Goal: Find specific page/section: Find specific page/section

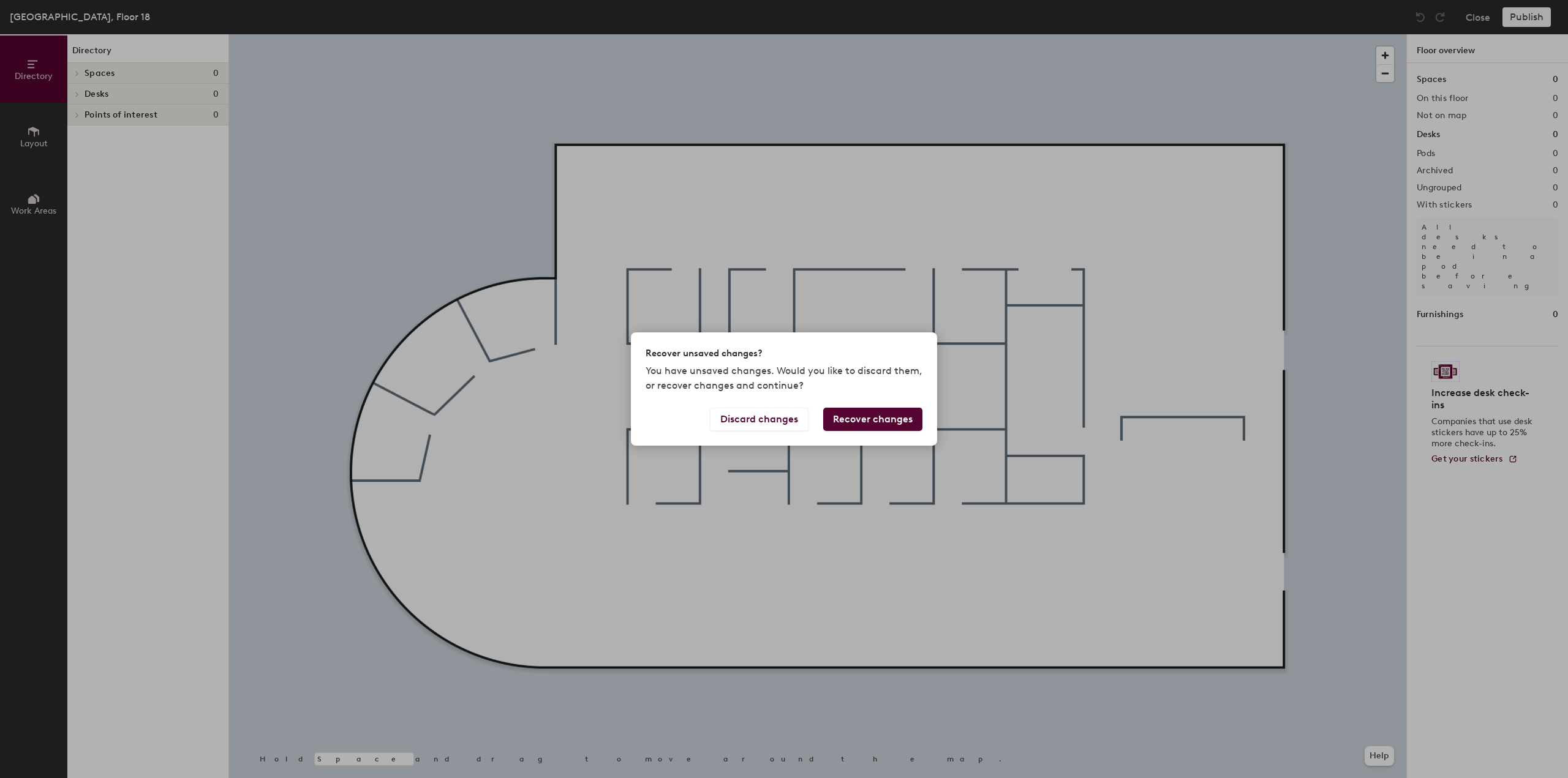
click at [888, 422] on button "Recover changes" at bounding box center [873, 419] width 99 height 23
click at [894, 416] on button "Recover changes" at bounding box center [873, 419] width 99 height 23
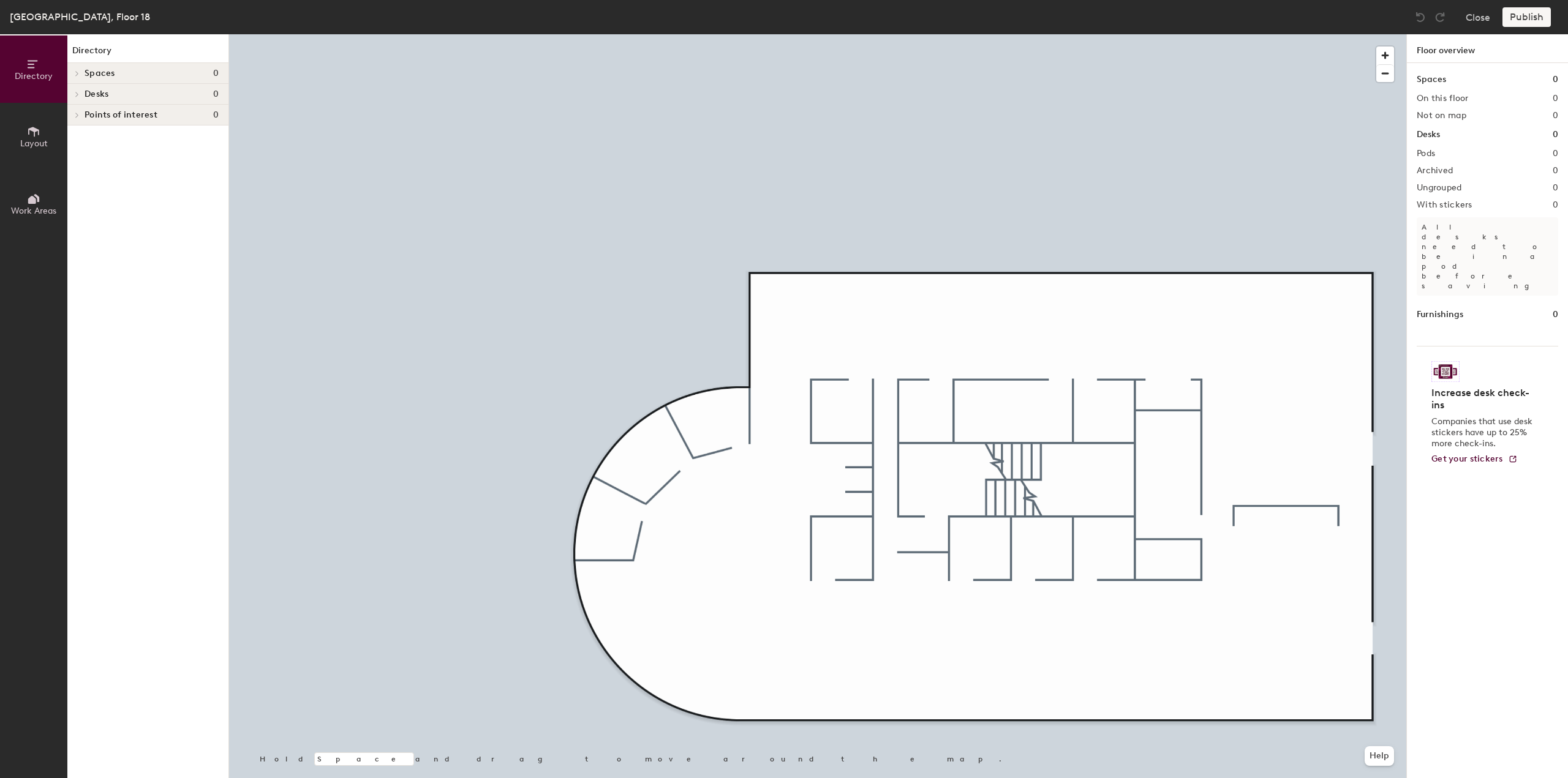
click at [31, 51] on button "Directory" at bounding box center [34, 69] width 68 height 68
